Goal: Task Accomplishment & Management: Manage account settings

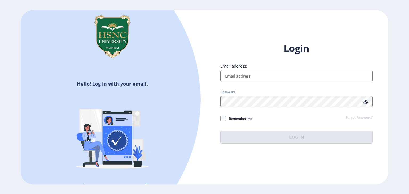
click at [239, 75] on input "Email address:" at bounding box center [296, 76] width 152 height 11
type input "[EMAIL_ADDRESS][DOMAIN_NAME]"
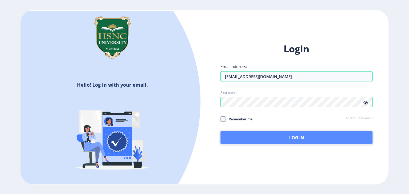
click at [244, 141] on button "Log In" at bounding box center [296, 137] width 152 height 13
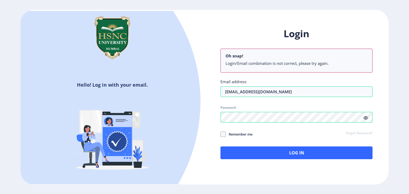
click at [365, 103] on div "Login Oh snap! Login/Email combination is not correct, please try again. Email …" at bounding box center [296, 93] width 152 height 132
click at [365, 118] on icon at bounding box center [365, 118] width 5 height 4
drag, startPoint x: 296, startPoint y: 93, endPoint x: 215, endPoint y: 91, distance: 80.4
click at [215, 91] on div "Login Oh snap! Login/Email combination is not correct, please try again. Email …" at bounding box center [296, 97] width 184 height 156
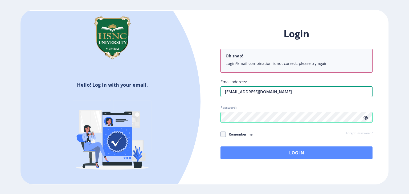
type input "[EMAIL_ADDRESS][DOMAIN_NAME]"
click at [236, 156] on button "Log In" at bounding box center [296, 153] width 152 height 13
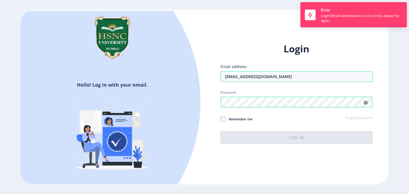
click at [359, 119] on link "Forgot Password?" at bounding box center [359, 118] width 27 height 5
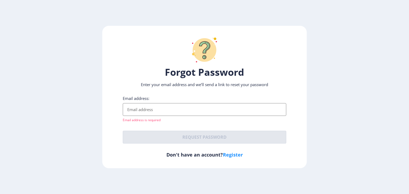
click at [165, 111] on input "Email address:" at bounding box center [204, 109] width 163 height 13
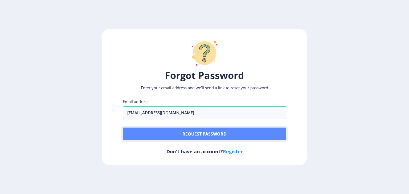
click at [175, 138] on button "Request password" at bounding box center [204, 134] width 163 height 13
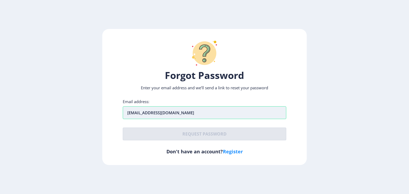
click at [180, 111] on input "[EMAIL_ADDRESS][DOMAIN_NAME]" at bounding box center [204, 112] width 163 height 13
type input "[EMAIL_ADDRESS][DOMAIN_NAME]"
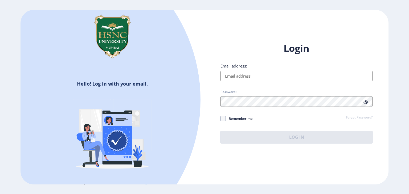
click at [236, 78] on input "Email address:" at bounding box center [296, 76] width 152 height 11
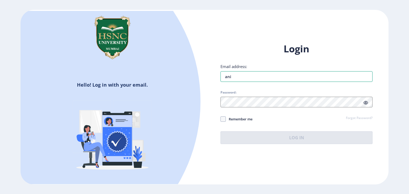
type input "ani"
click at [352, 118] on link "Forgot Password?" at bounding box center [359, 118] width 27 height 5
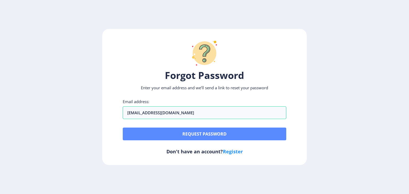
type input "[EMAIL_ADDRESS][DOMAIN_NAME]"
click at [187, 132] on button "Request password" at bounding box center [204, 134] width 163 height 13
